Goal: Task Accomplishment & Management: Use online tool/utility

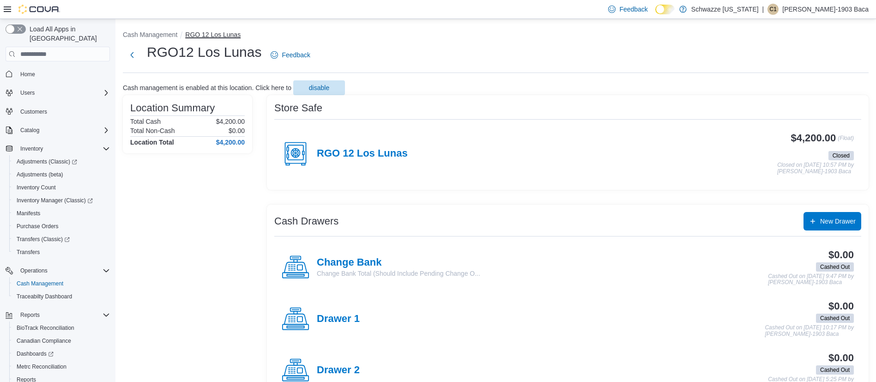
click at [190, 35] on button "RGO 12 Los Lunas" at bounding box center [212, 34] width 55 height 7
click at [369, 153] on h4 "RGO 12 Los Lunas" at bounding box center [362, 154] width 91 height 12
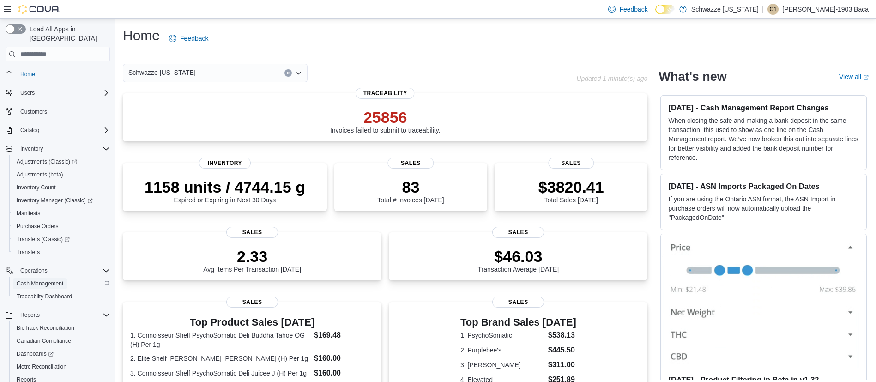
click at [41, 278] on span "Cash Management" at bounding box center [40, 283] width 47 height 11
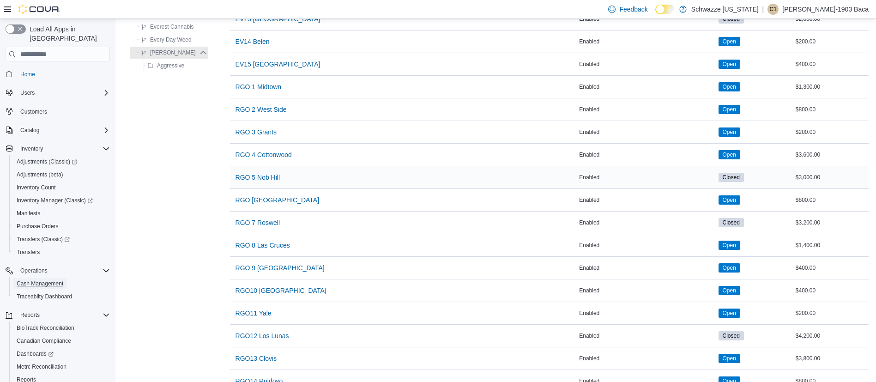
scroll to position [416, 0]
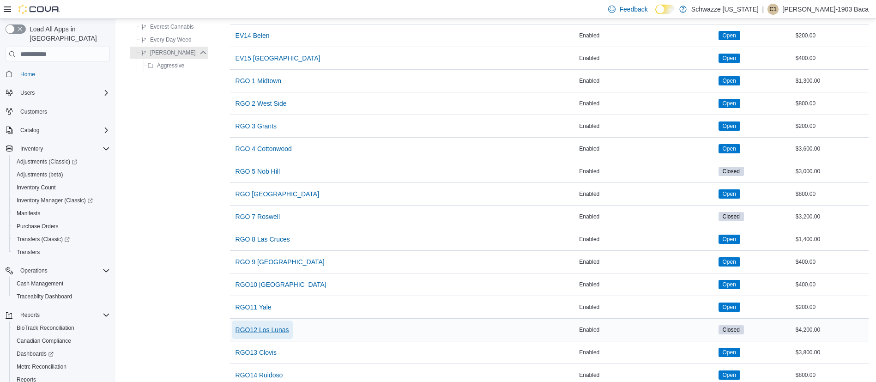
click at [267, 334] on span "RGO12 Los Lunas" at bounding box center [262, 329] width 54 height 18
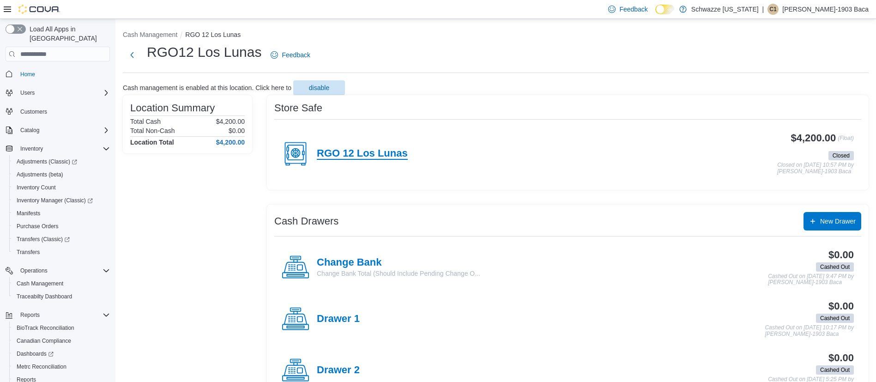
click at [374, 157] on h4 "RGO 12 Los Lunas" at bounding box center [362, 154] width 91 height 12
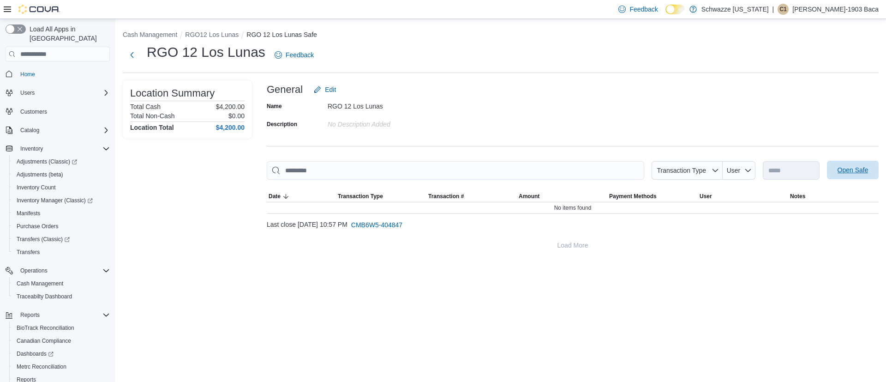
click at [864, 171] on span "Open Safe" at bounding box center [853, 169] width 31 height 9
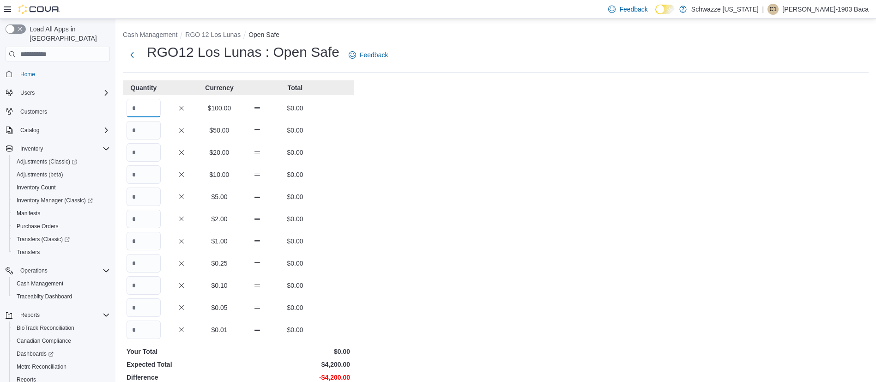
click at [135, 104] on input "Quantity" at bounding box center [144, 108] width 34 height 18
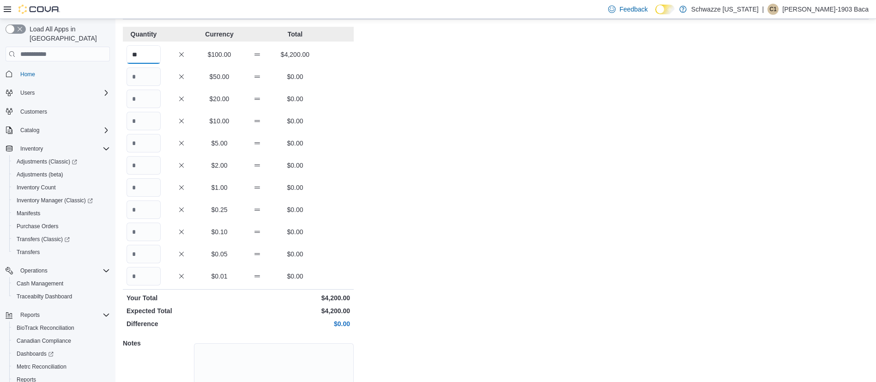
scroll to position [119, 0]
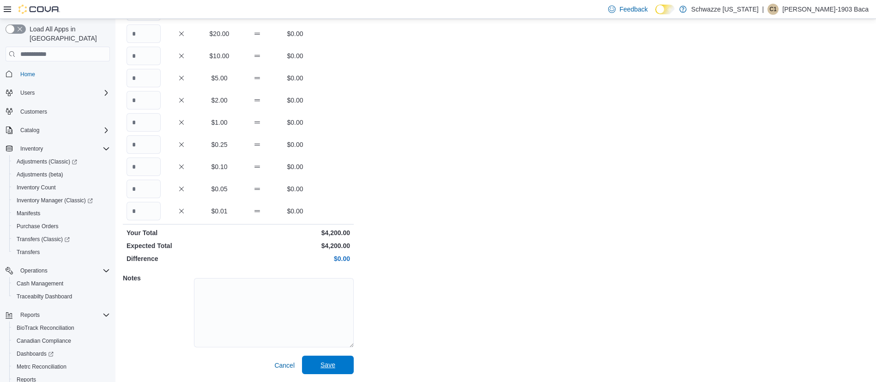
type input "**"
click at [321, 367] on span "Save" at bounding box center [327, 364] width 15 height 9
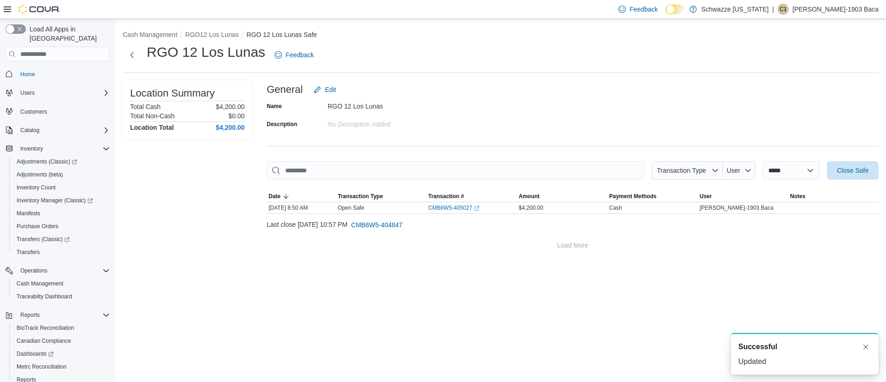
click at [213, 45] on h1 "RGO 12 Los Lunas" at bounding box center [206, 52] width 119 height 18
click at [212, 37] on button "RGO12 Los Lunas" at bounding box center [212, 34] width 54 height 7
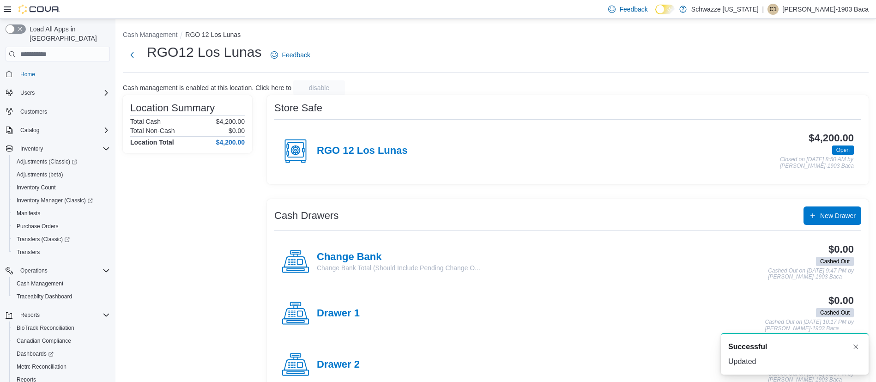
scroll to position [69, 0]
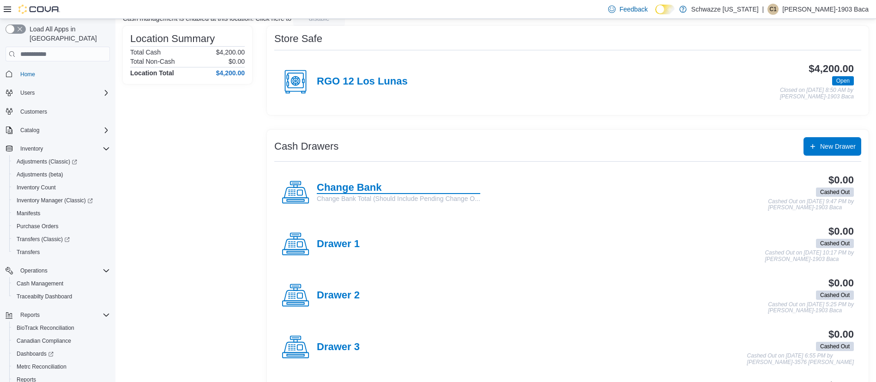
click at [361, 187] on h4 "Change Bank" at bounding box center [398, 188] width 163 height 12
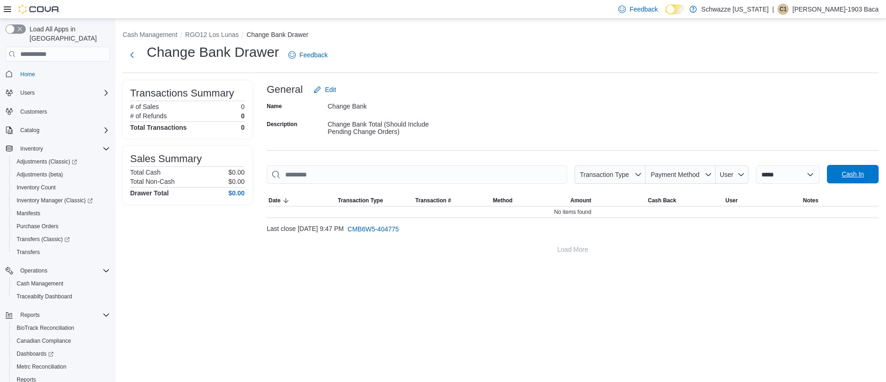
click at [848, 173] on span "Cash In" at bounding box center [853, 173] width 22 height 9
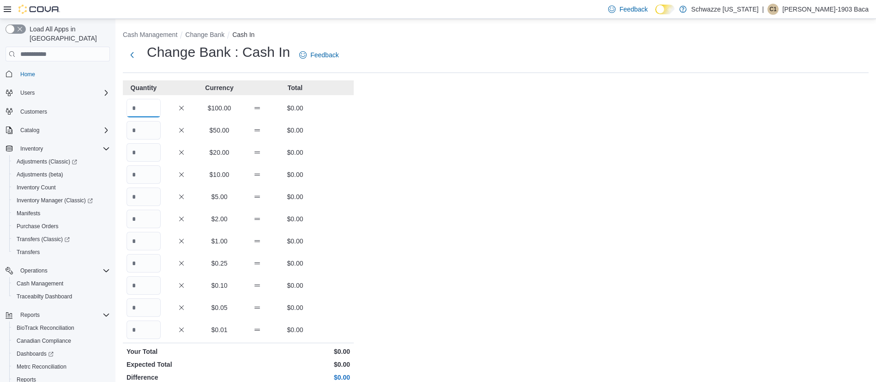
click at [131, 104] on input "Quantity" at bounding box center [144, 108] width 34 height 18
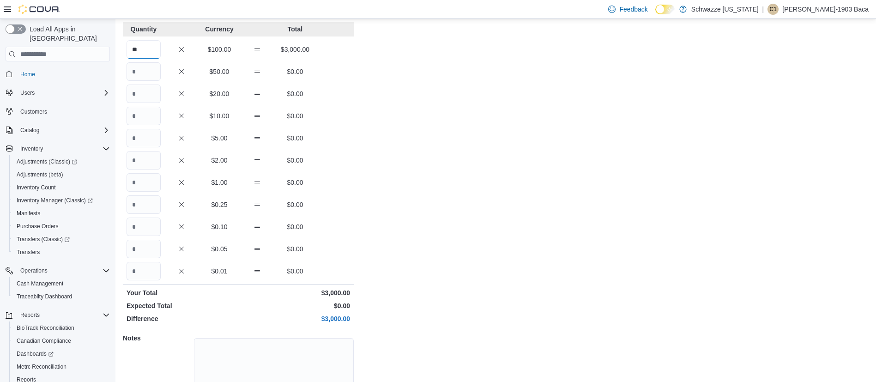
scroll to position [119, 0]
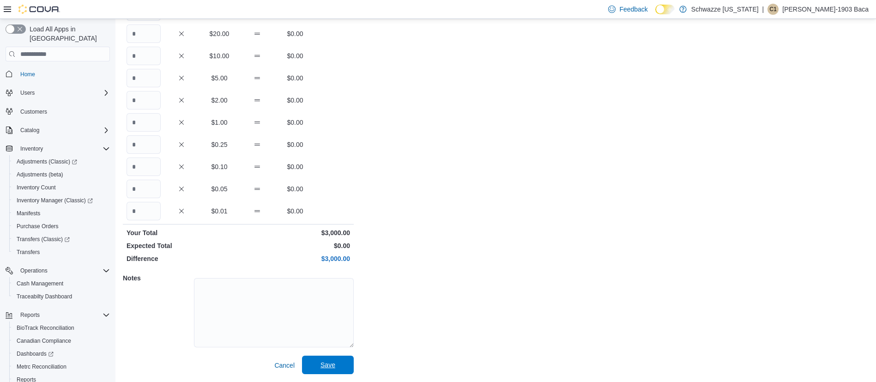
type input "**"
click at [321, 362] on span "Save" at bounding box center [327, 364] width 41 height 18
